Goal: Transaction & Acquisition: Purchase product/service

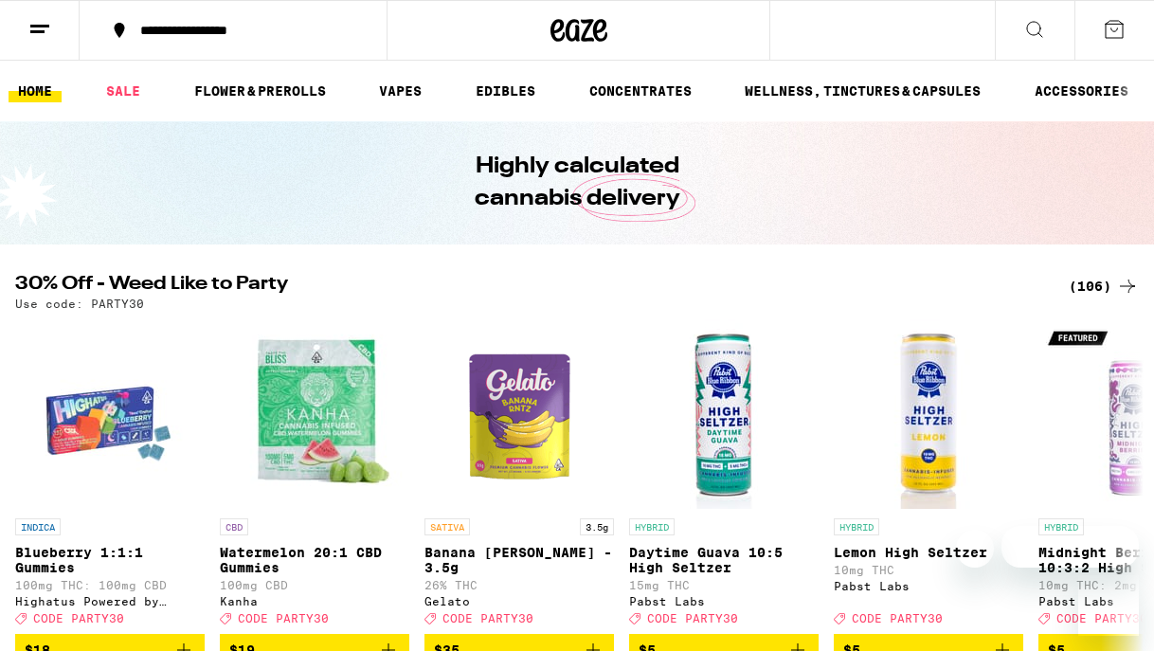
click at [1099, 284] on div "(106)" at bounding box center [1103, 286] width 70 height 23
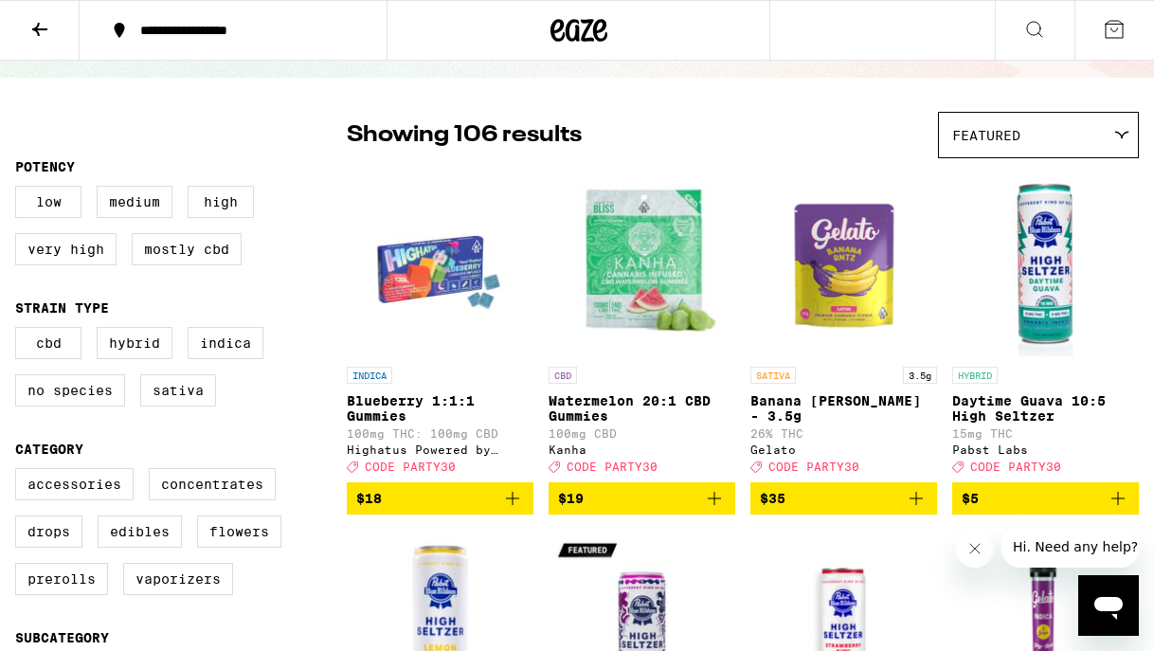
scroll to position [115, 0]
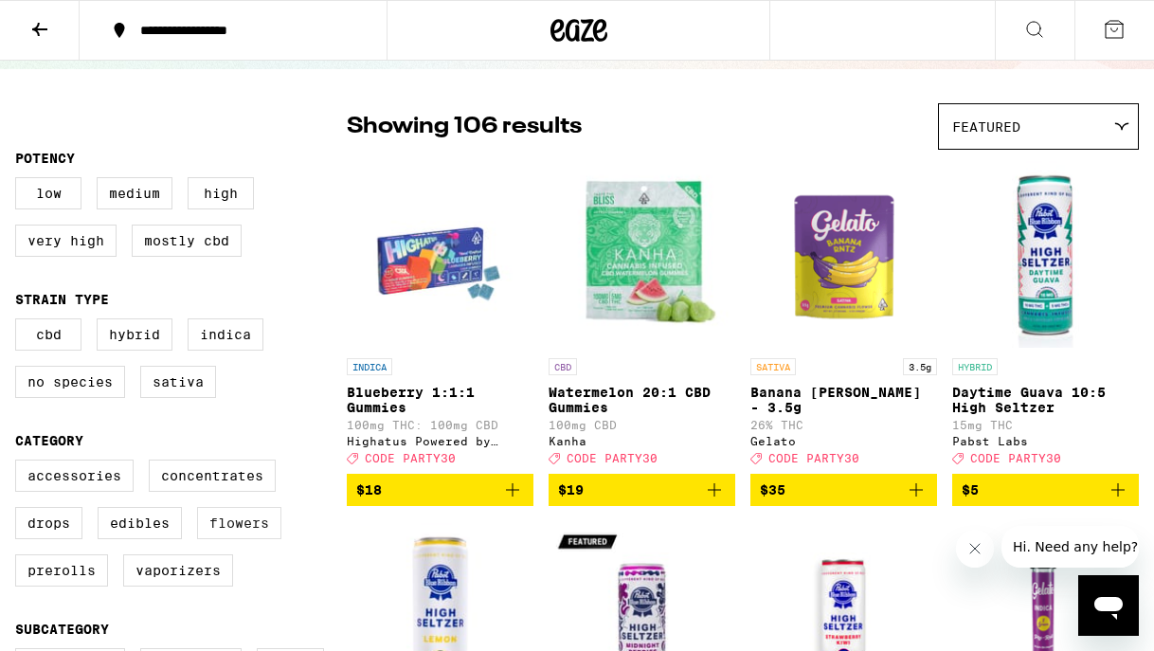
click at [222, 539] on label "Flowers" at bounding box center [239, 523] width 84 height 32
click at [20, 463] on input "Flowers" at bounding box center [19, 462] width 1 height 1
checkbox input "true"
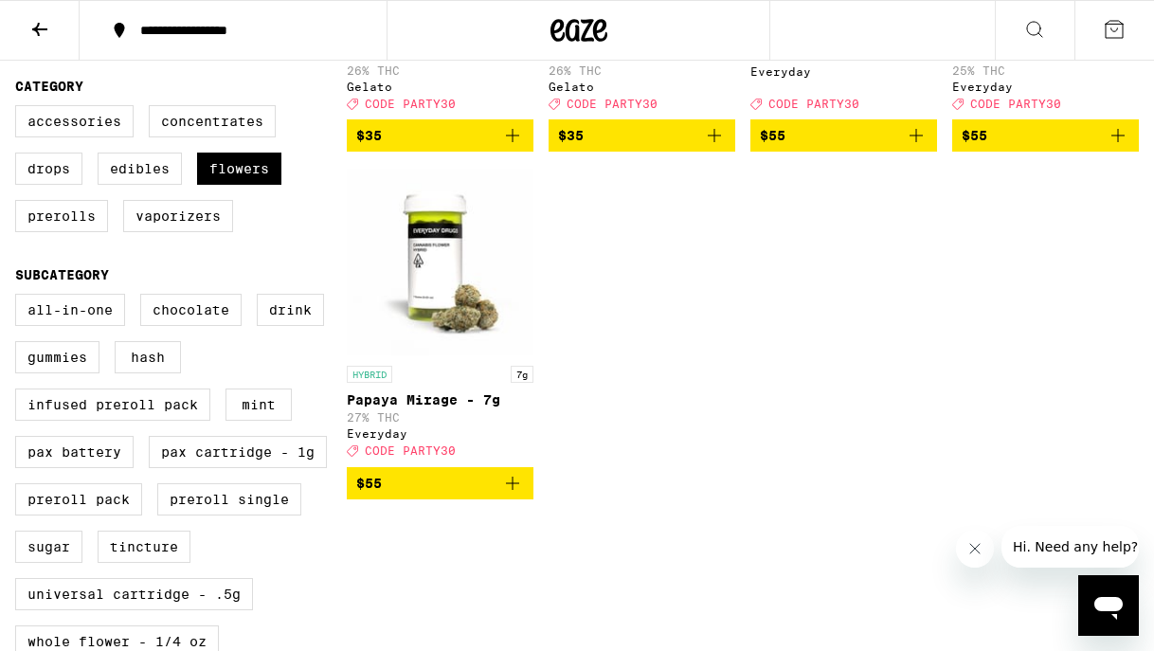
scroll to position [472, 0]
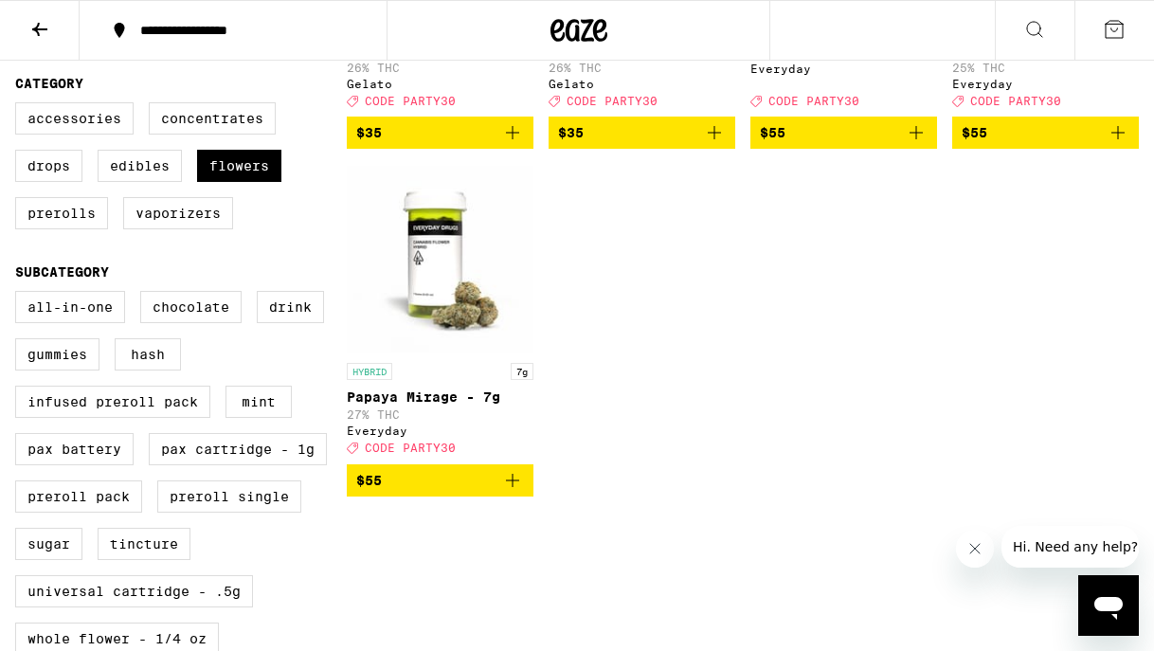
click at [517, 492] on icon "Add to bag" at bounding box center [512, 480] width 23 height 23
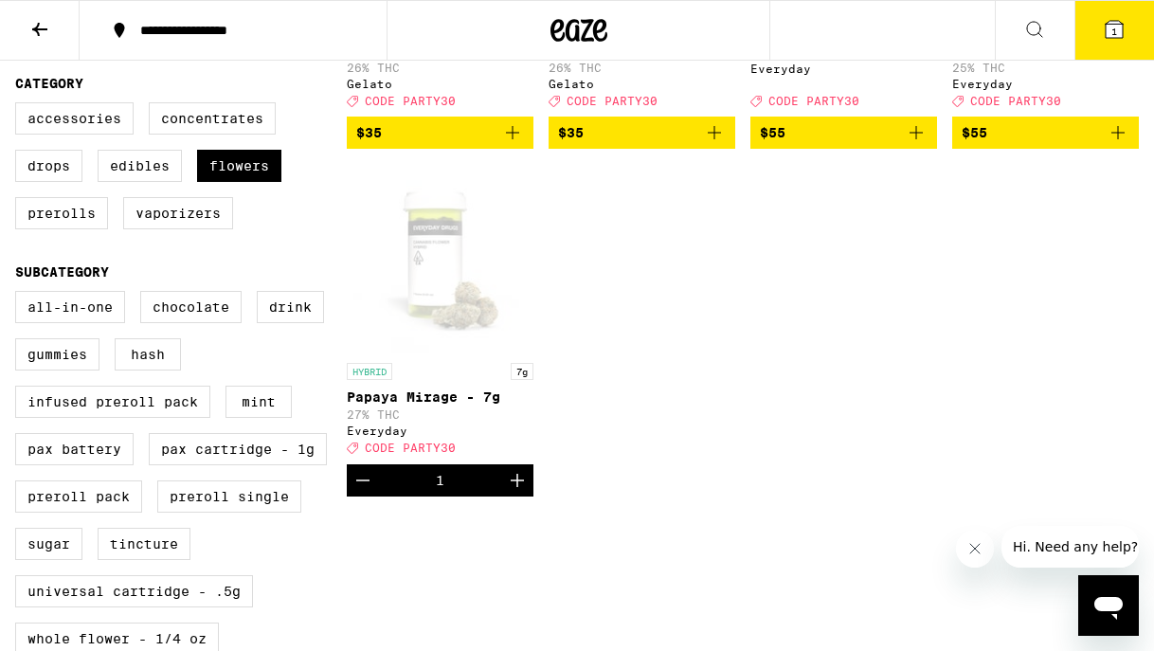
click at [517, 487] on icon "Increment" at bounding box center [517, 480] width 13 height 13
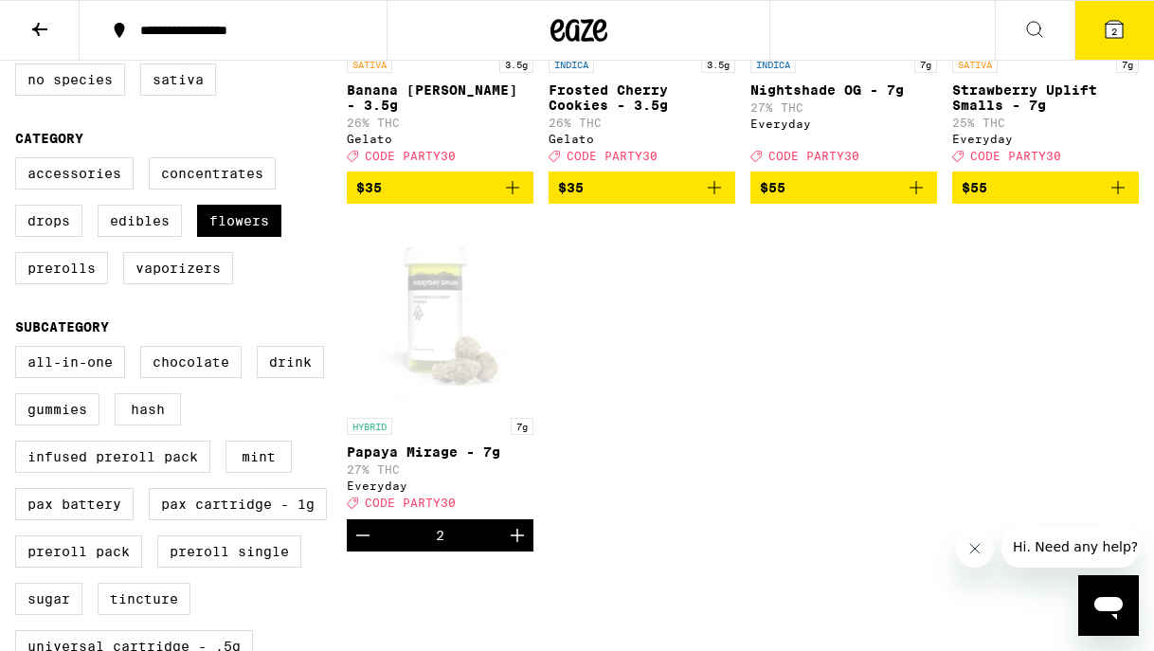
scroll to position [406, 0]
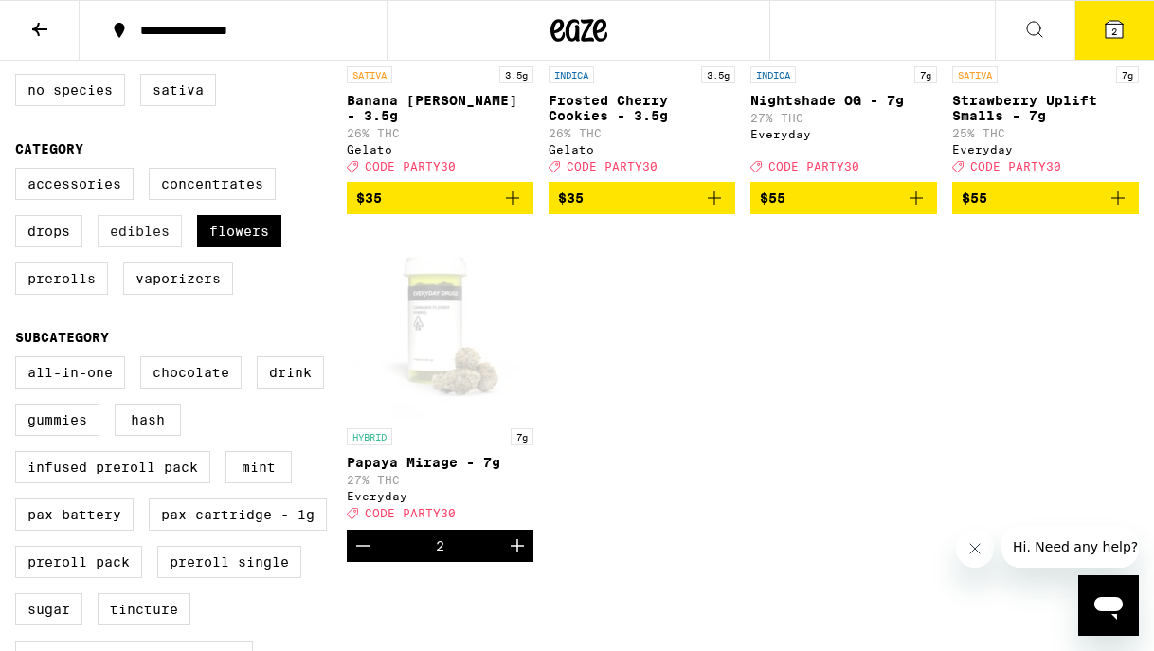
click at [119, 247] on label "Edibles" at bounding box center [140, 231] width 84 height 32
click at [20, 171] on input "Edibles" at bounding box center [19, 170] width 1 height 1
checkbox input "true"
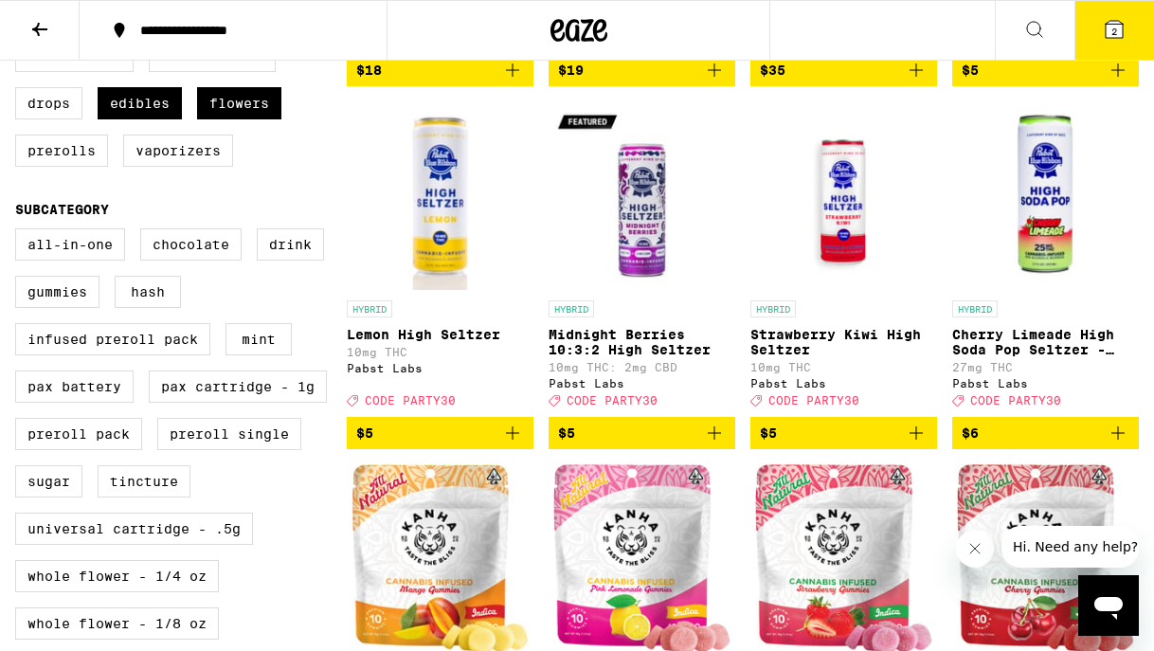
scroll to position [547, 0]
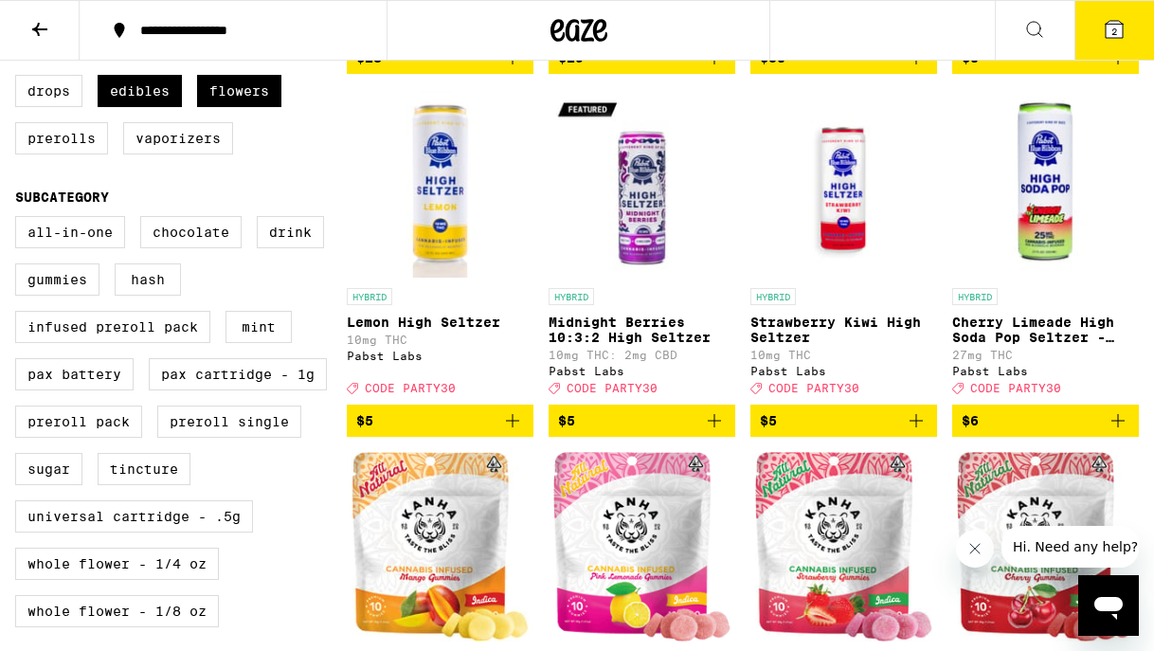
click at [1125, 432] on icon "Add to bag" at bounding box center [1117, 420] width 23 height 23
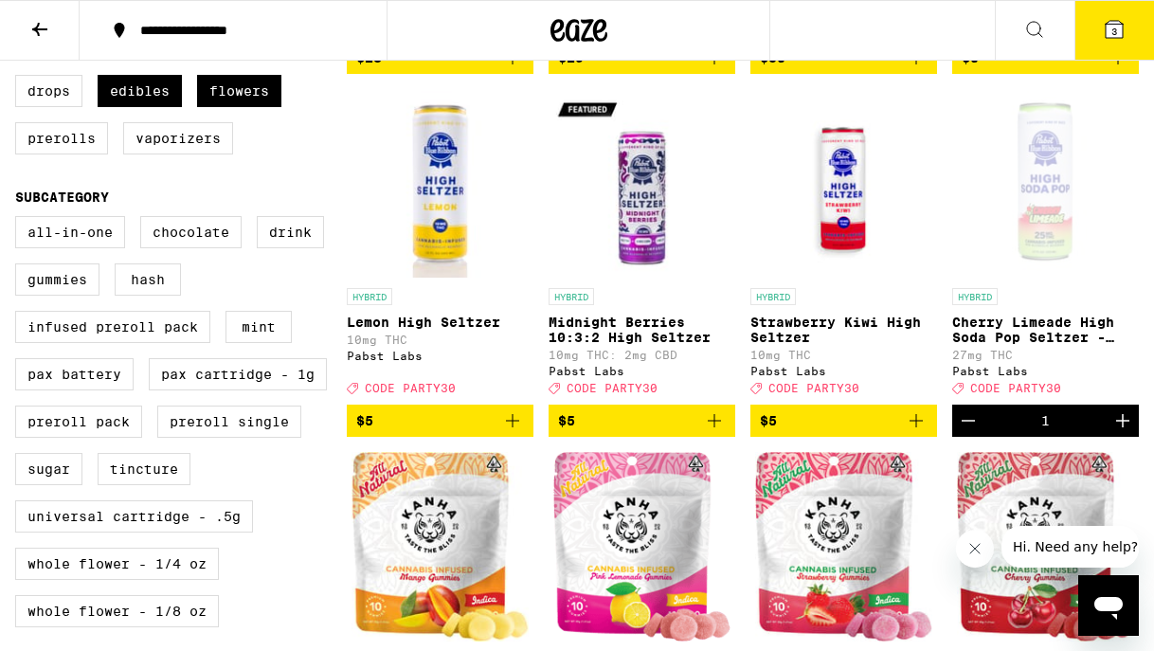
click at [1125, 432] on icon "Increment" at bounding box center [1122, 420] width 23 height 23
click at [1111, 37] on span "4" at bounding box center [1114, 31] width 6 height 11
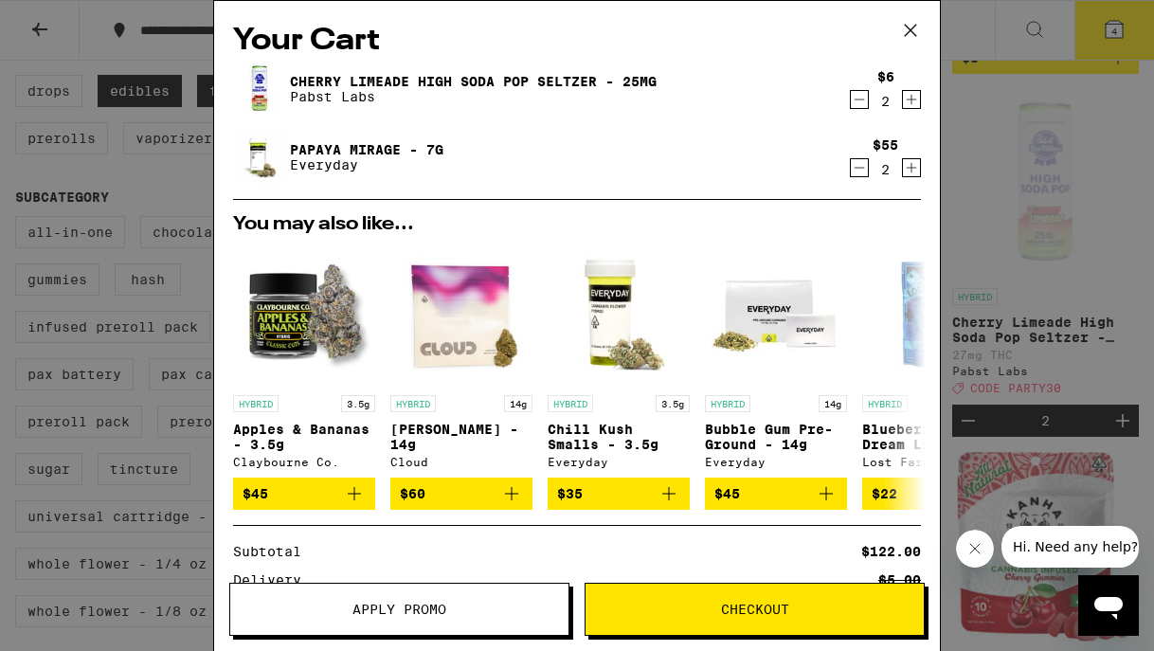
click at [434, 609] on span "Apply Promo" at bounding box center [399, 608] width 94 height 13
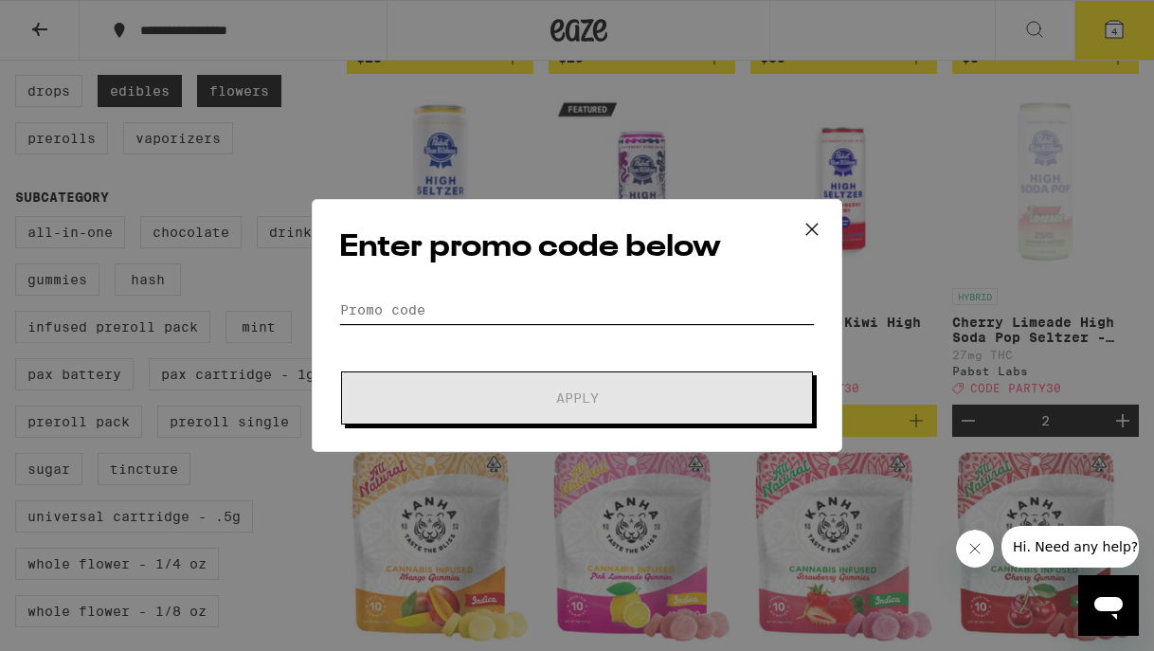
click at [423, 316] on input "Promo Code" at bounding box center [576, 310] width 475 height 28
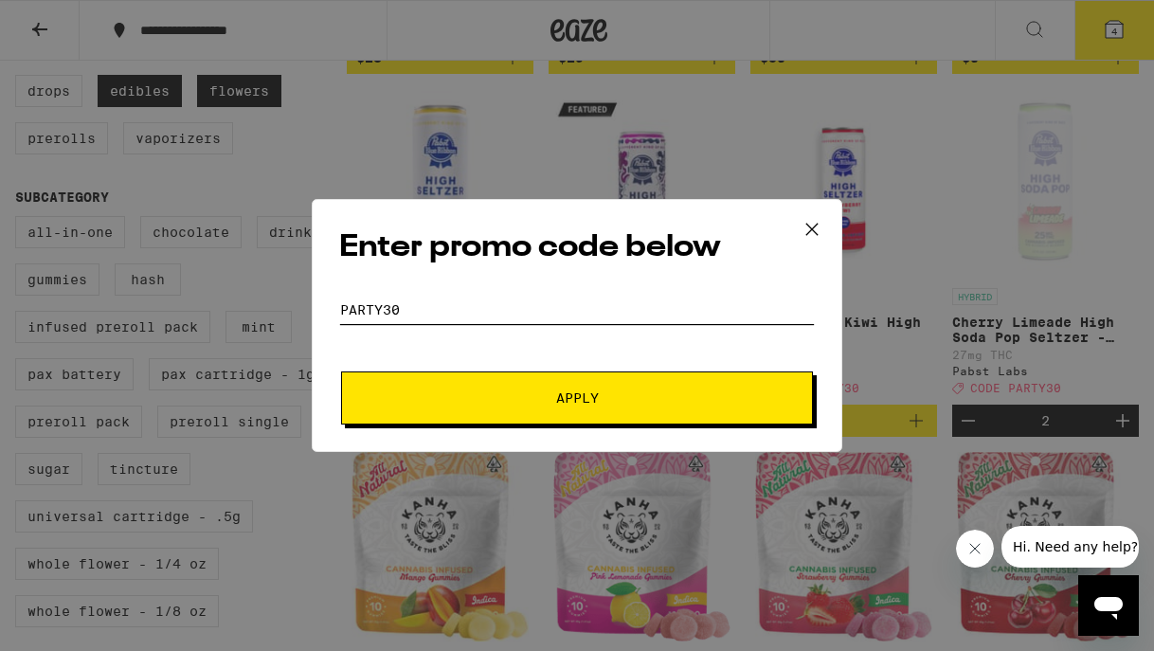
type input "party30"
click at [534, 416] on button "Apply" at bounding box center [577, 397] width 472 height 53
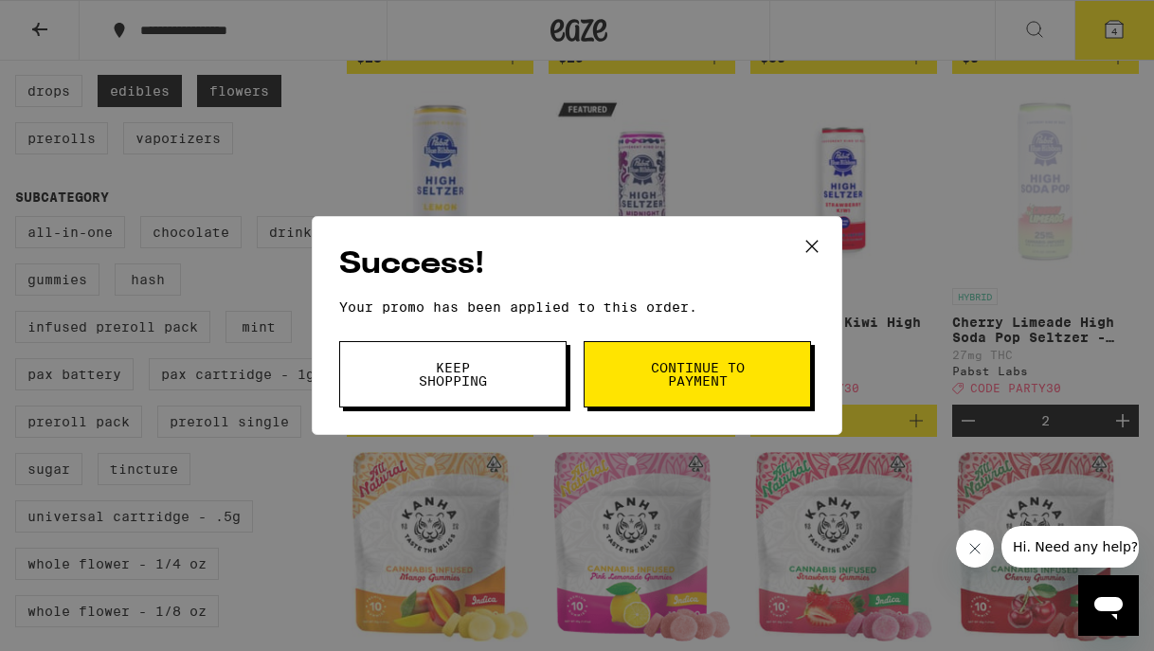
click at [625, 388] on button "Continue to payment" at bounding box center [696, 374] width 227 height 66
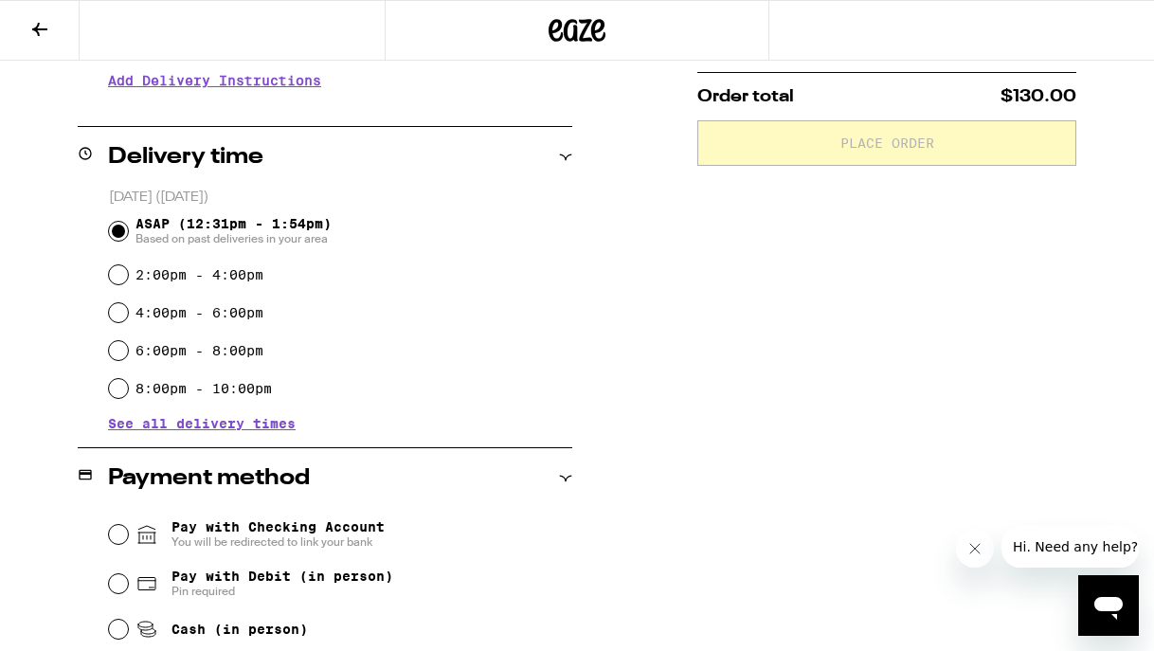
scroll to position [405, 0]
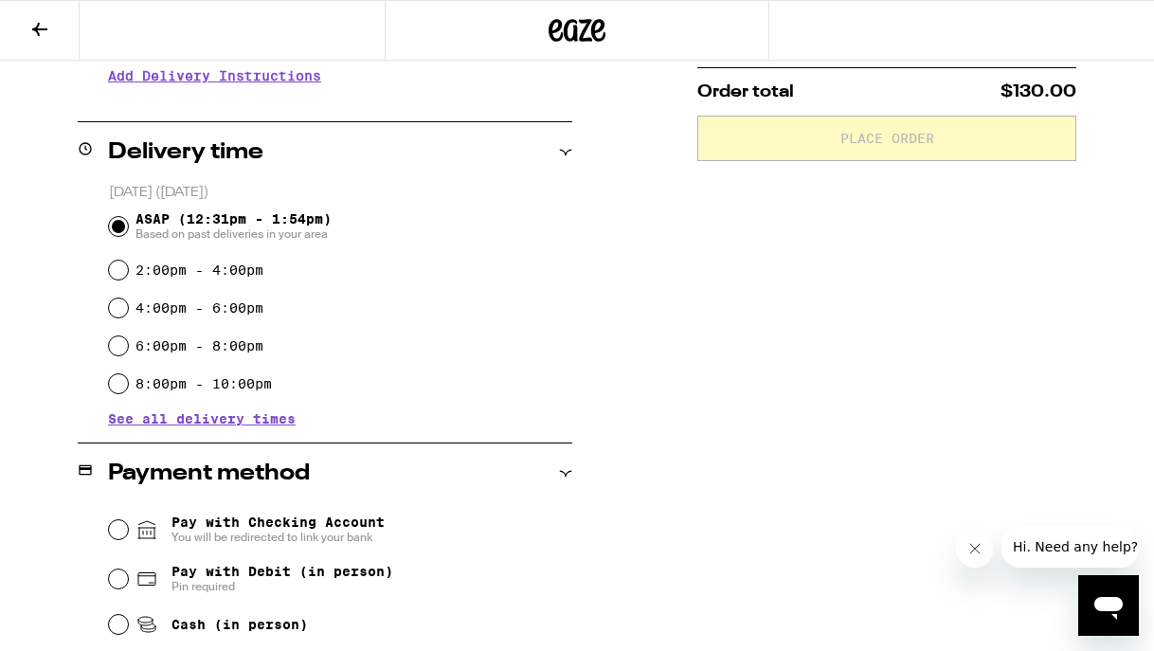
click at [136, 579] on icon at bounding box center [146, 578] width 23 height 23
click at [128, 579] on input "Pay with Debit (in person) Pin required" at bounding box center [118, 578] width 19 height 19
radio input "true"
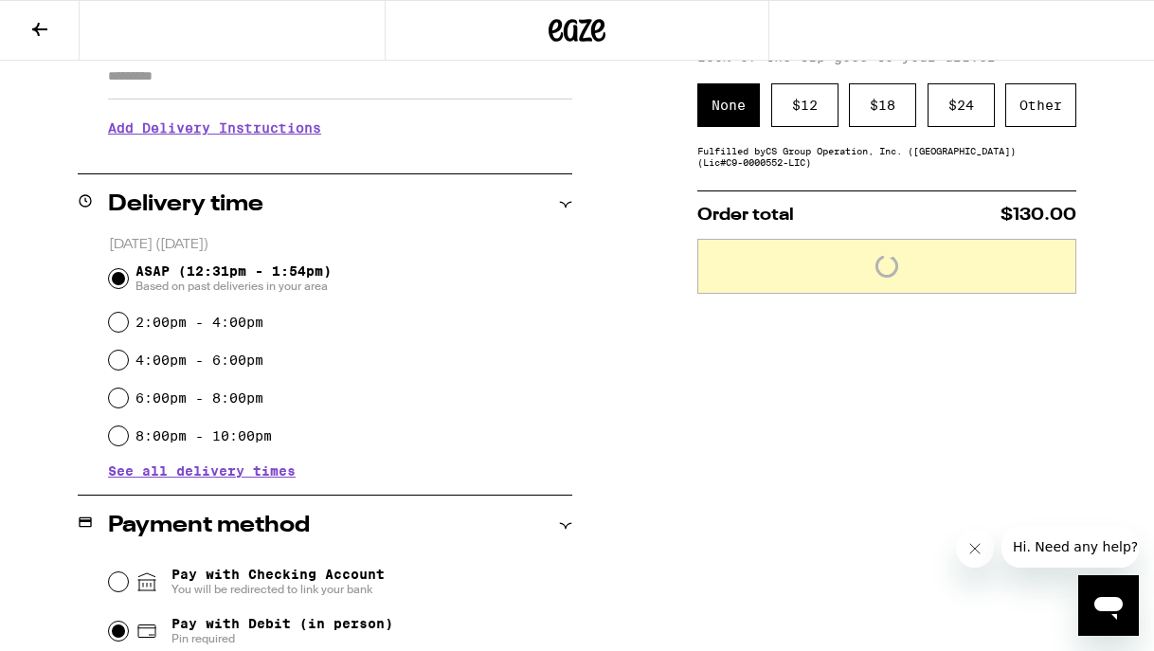
scroll to position [341, 0]
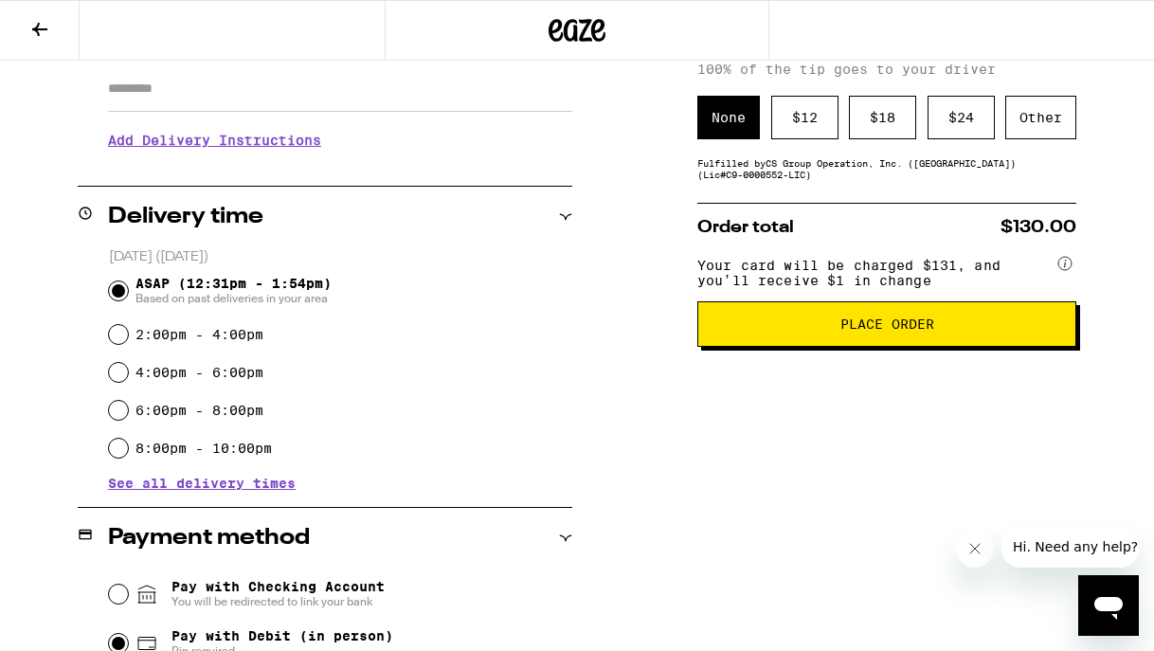
click at [784, 347] on button "Place Order" at bounding box center [886, 323] width 379 height 45
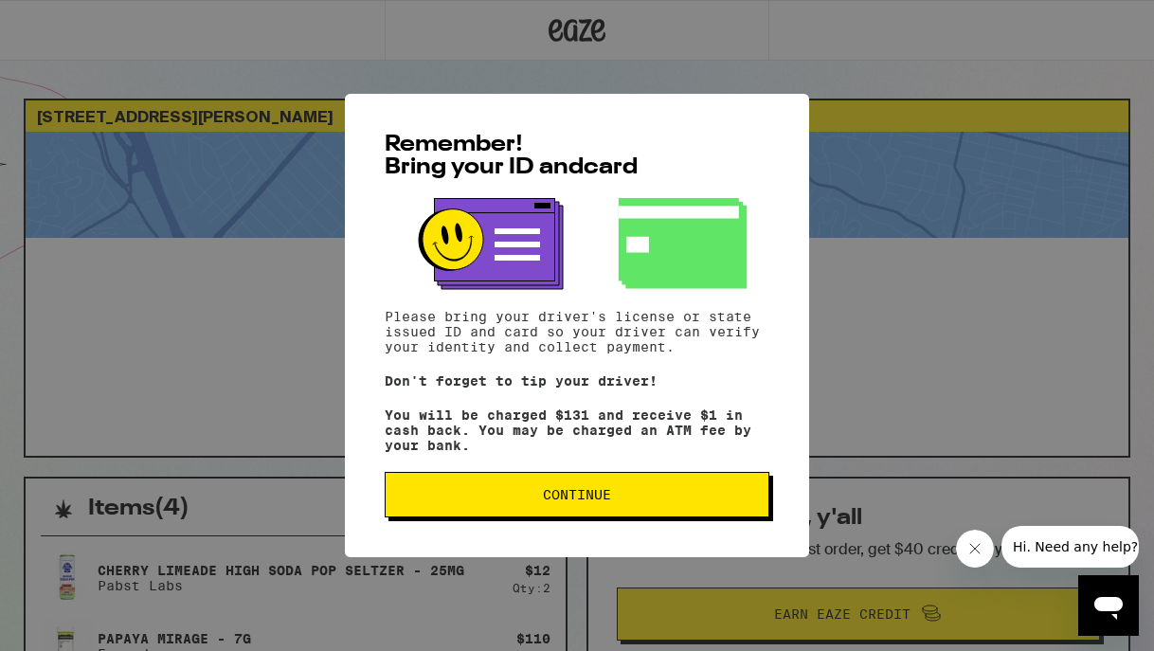
click at [679, 501] on span "Continue" at bounding box center [577, 494] width 352 height 13
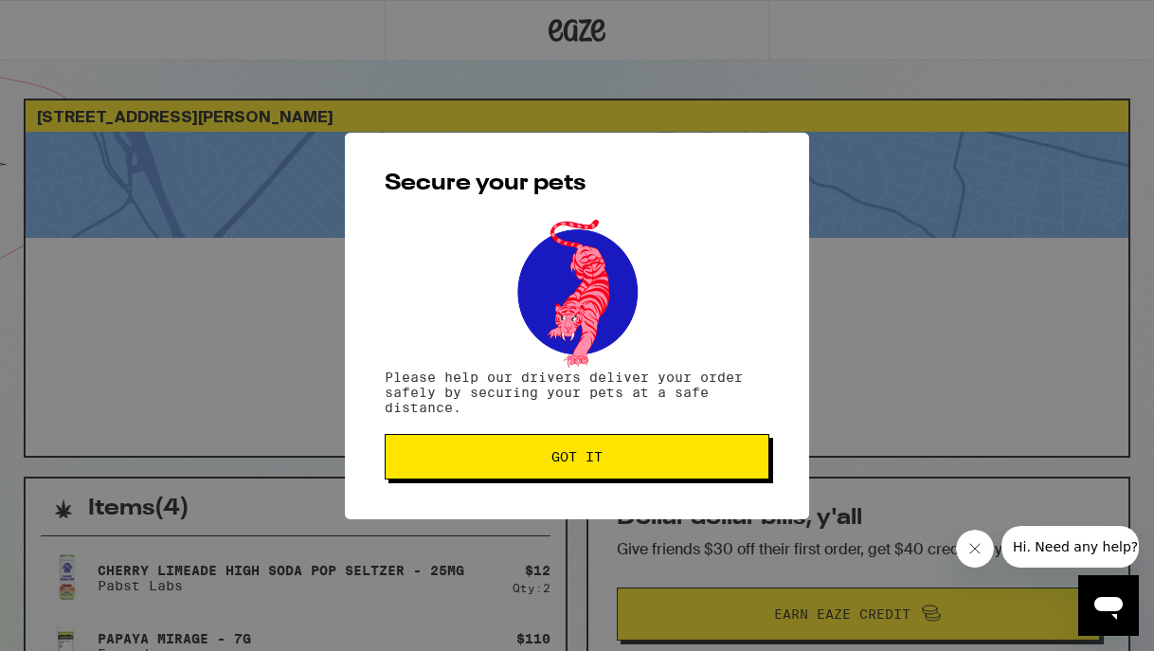
click at [610, 451] on button "Got it" at bounding box center [577, 456] width 385 height 45
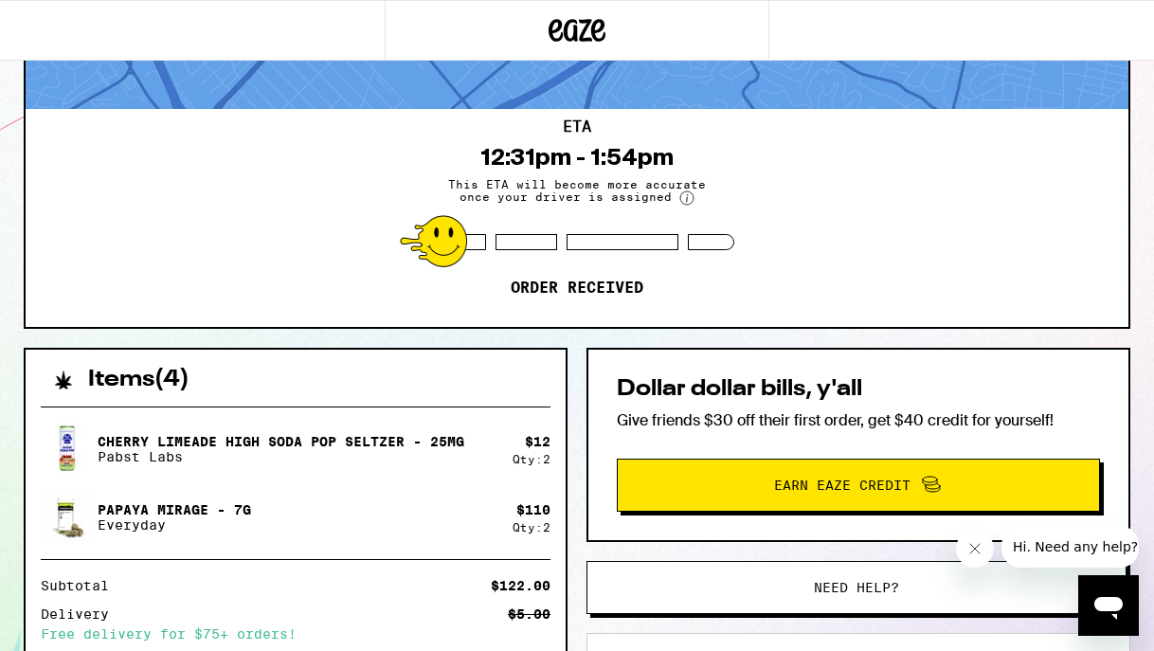
scroll to position [139, 0]
